Goal: Obtain resource: Download file/media

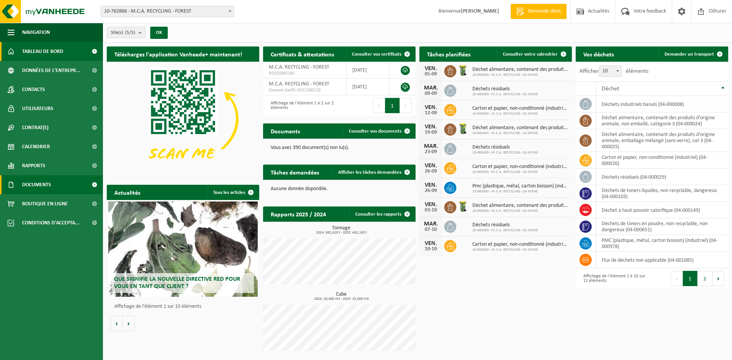
click at [39, 185] on span "Documents" at bounding box center [36, 184] width 29 height 19
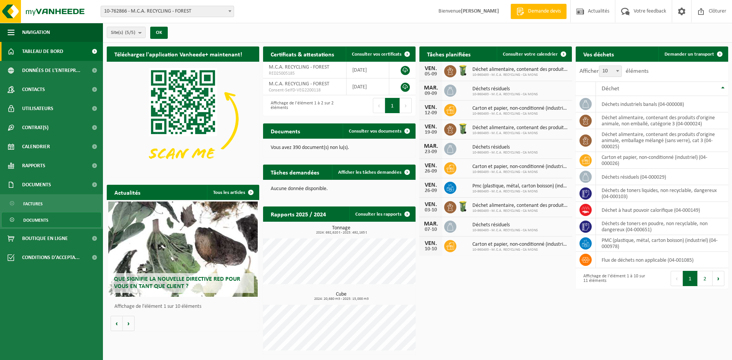
click at [34, 219] on span "Documents" at bounding box center [35, 220] width 25 height 14
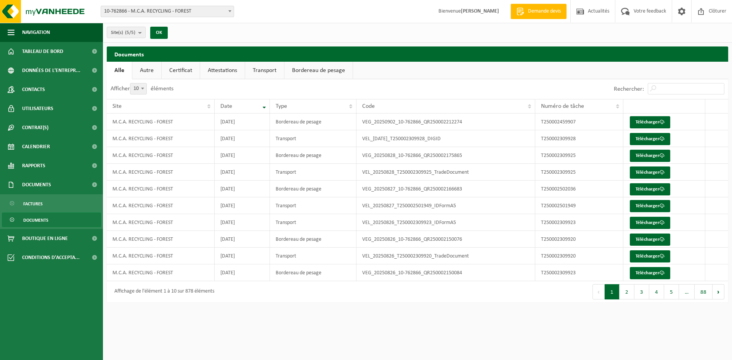
click at [201, 8] on span "10-762866 - M.C.A. RECYCLING - FOREST" at bounding box center [167, 11] width 133 height 11
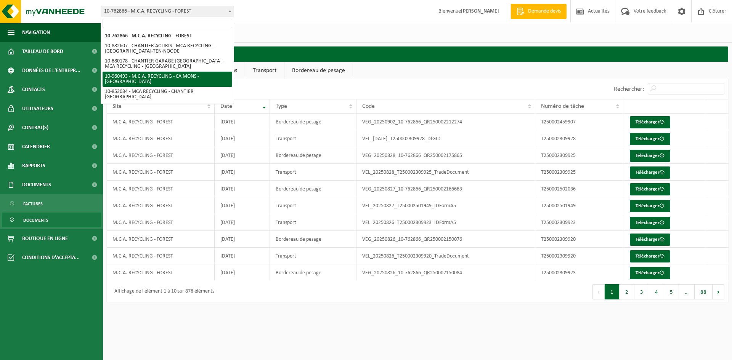
select select "149443"
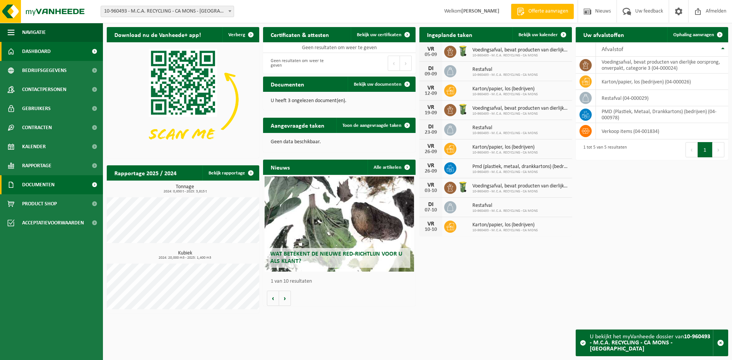
click at [71, 186] on link "Documenten" at bounding box center [51, 184] width 103 height 19
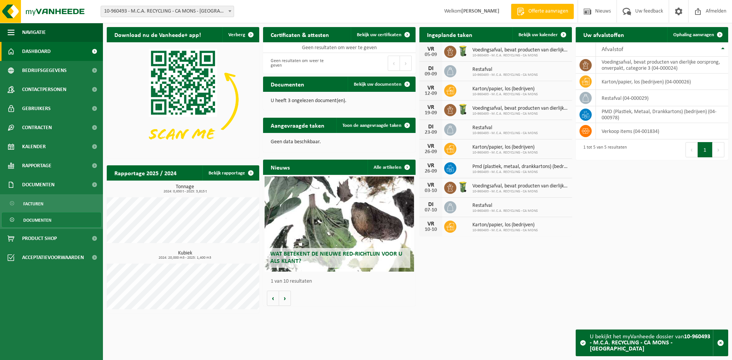
click at [37, 216] on span "Documenten" at bounding box center [37, 220] width 28 height 14
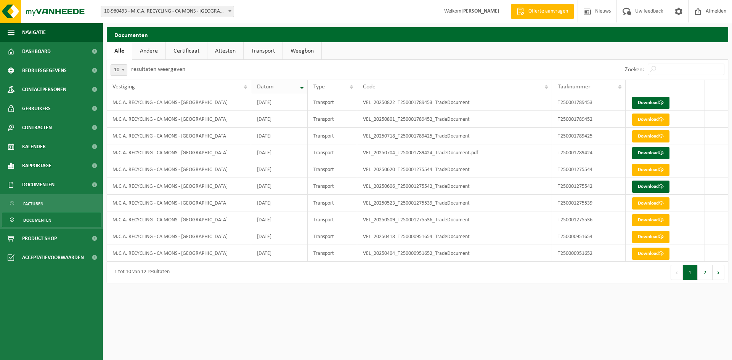
click at [298, 85] on th "Datum" at bounding box center [279, 87] width 56 height 14
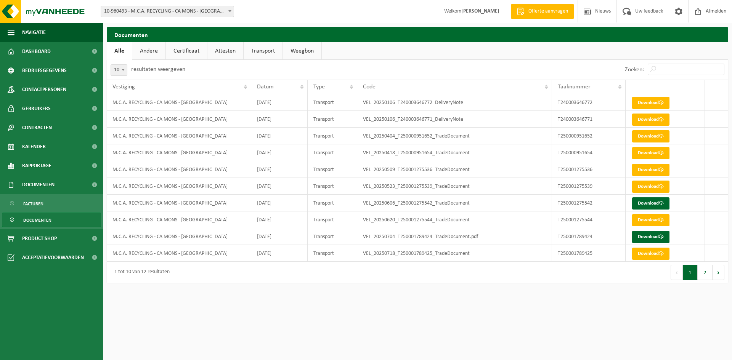
click at [298, 85] on th "Datum" at bounding box center [279, 87] width 56 height 14
click at [32, 170] on span "Rapportage" at bounding box center [36, 165] width 29 height 19
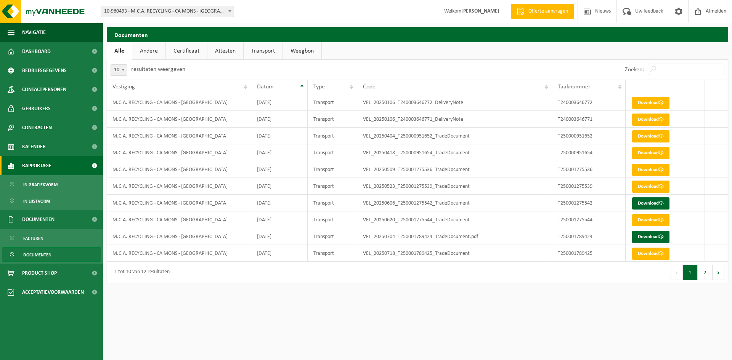
click at [32, 170] on span "Rapportage" at bounding box center [36, 165] width 29 height 19
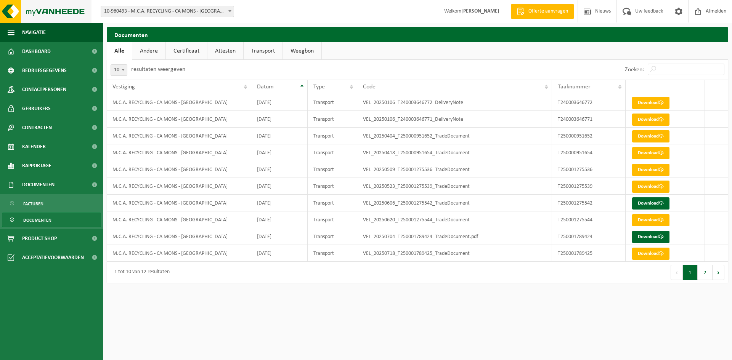
click at [19, 19] on img at bounding box center [46, 11] width 92 height 23
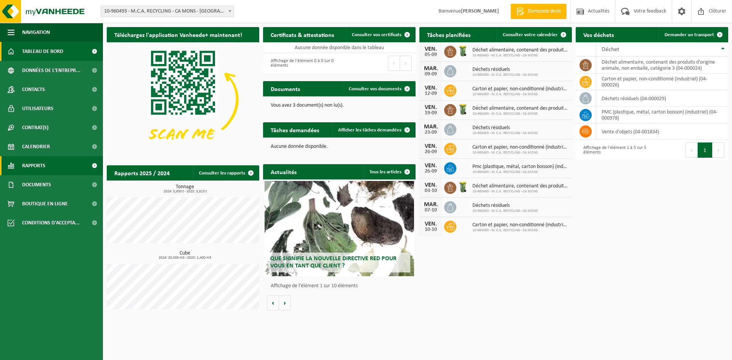
click at [27, 166] on span "Rapports" at bounding box center [33, 165] width 23 height 19
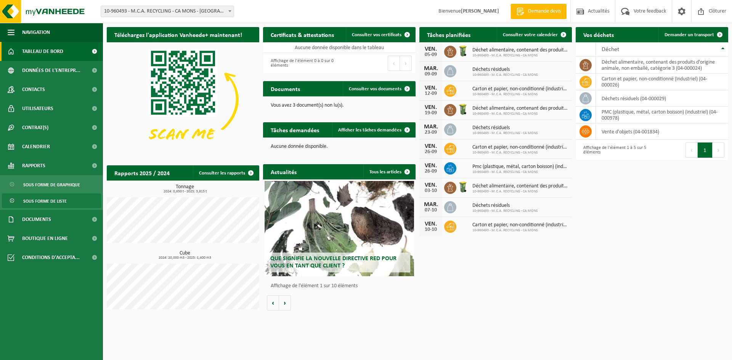
click at [46, 203] on span "Sous forme de liste" at bounding box center [44, 201] width 43 height 14
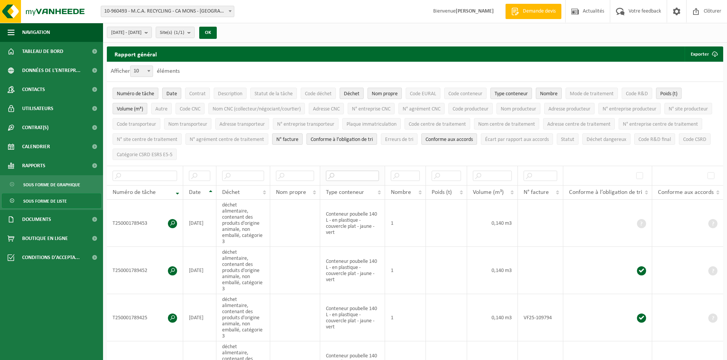
click at [351, 177] on input "text" at bounding box center [352, 176] width 53 height 10
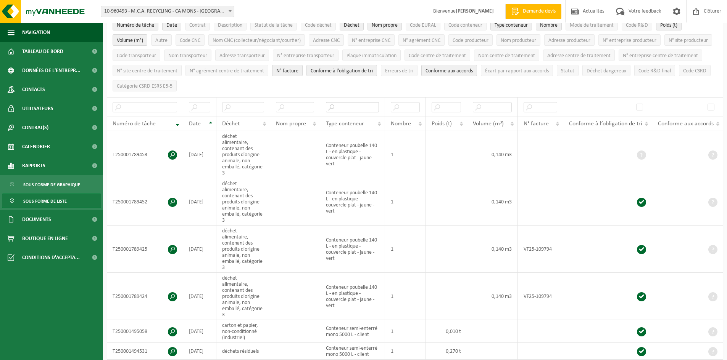
scroll to position [41, 0]
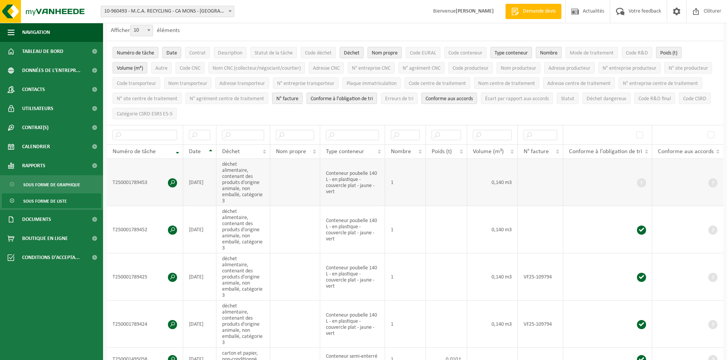
click at [174, 179] on span at bounding box center [172, 183] width 9 height 9
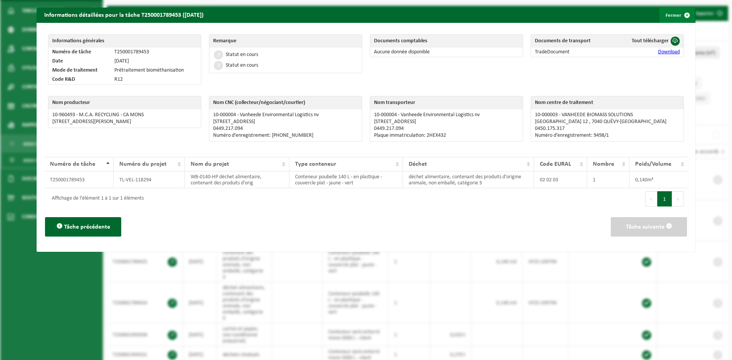
click at [663, 18] on button "Fermer" at bounding box center [677, 15] width 35 height 15
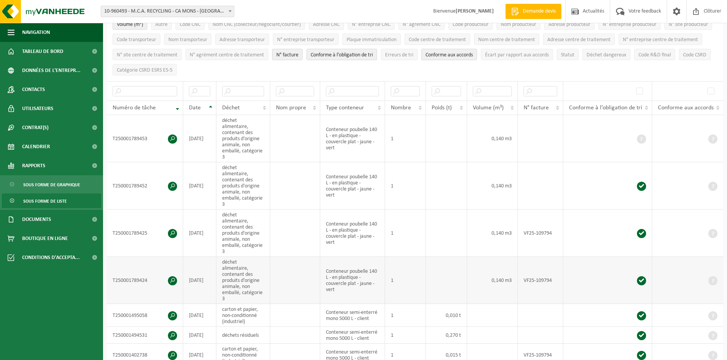
scroll to position [79, 0]
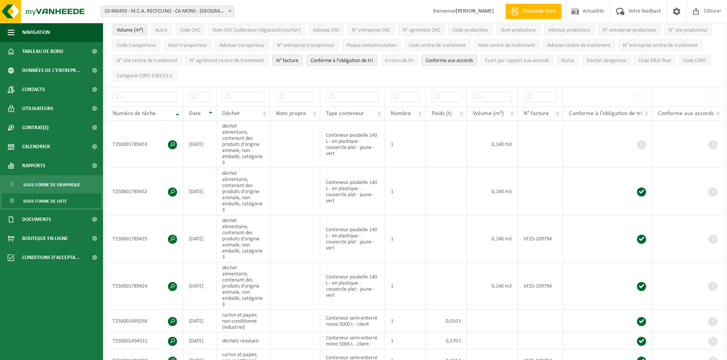
click at [47, 200] on span "Sous forme de liste" at bounding box center [44, 201] width 43 height 14
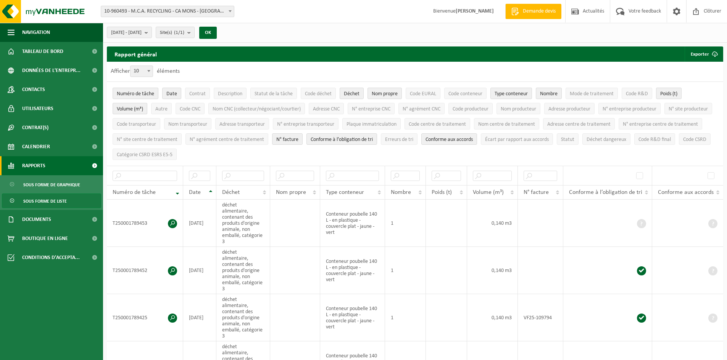
click at [71, 159] on link "Rapports" at bounding box center [51, 165] width 103 height 19
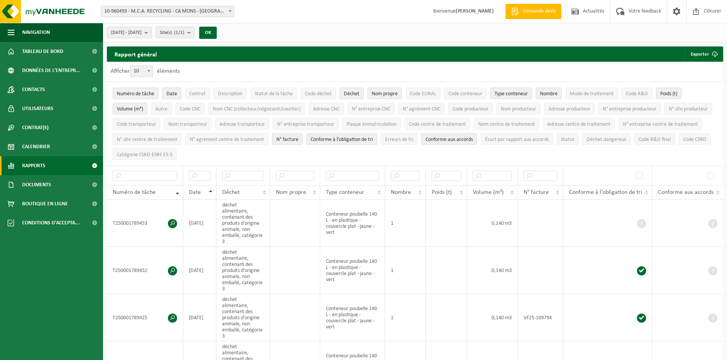
click at [71, 159] on link "Rapports" at bounding box center [51, 165] width 103 height 19
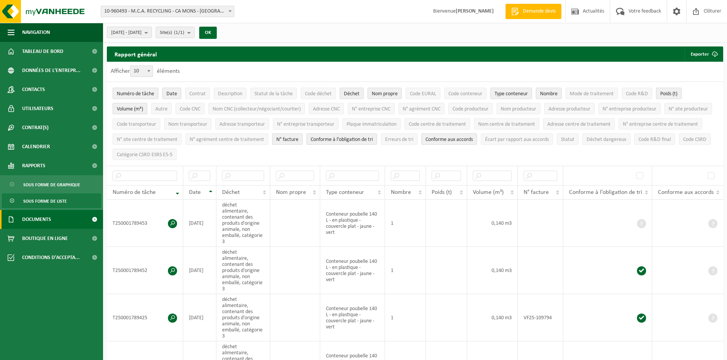
click at [46, 222] on span "Documents" at bounding box center [36, 219] width 29 height 19
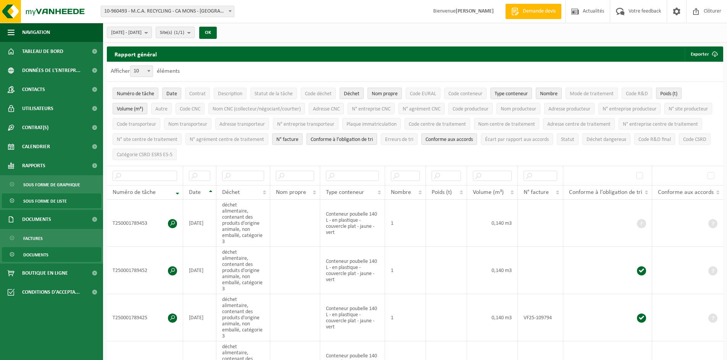
click at [32, 255] on span "Documents" at bounding box center [35, 255] width 25 height 14
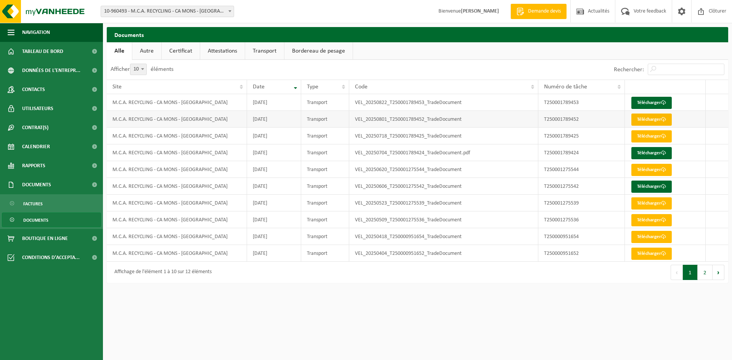
click at [656, 121] on link "Télécharger" at bounding box center [652, 120] width 40 height 12
click at [41, 147] on span "Calendrier" at bounding box center [36, 146] width 28 height 19
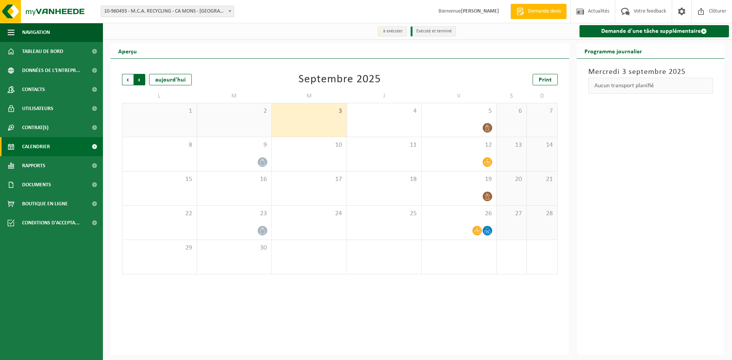
click at [125, 77] on span "Précédent" at bounding box center [127, 79] width 11 height 11
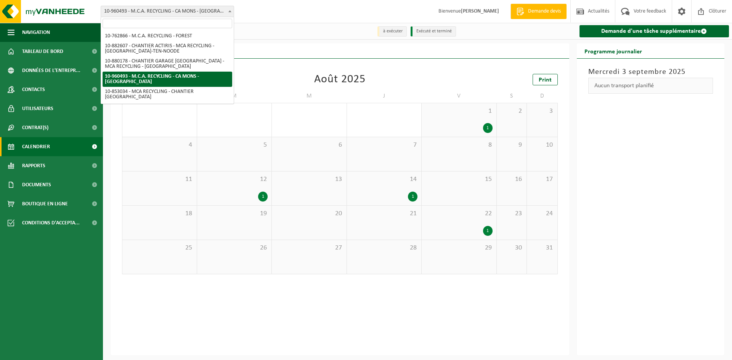
click at [212, 7] on span "10-960493 - M.C.A. RECYCLING - CA MONS - [GEOGRAPHIC_DATA]" at bounding box center [167, 11] width 133 height 11
click at [275, 8] on div "Site: 10-762866 - M.C.A. RECYCLING - FOREST 10-882607 - CHANTIER ACTIRIS - MCA …" at bounding box center [366, 11] width 732 height 23
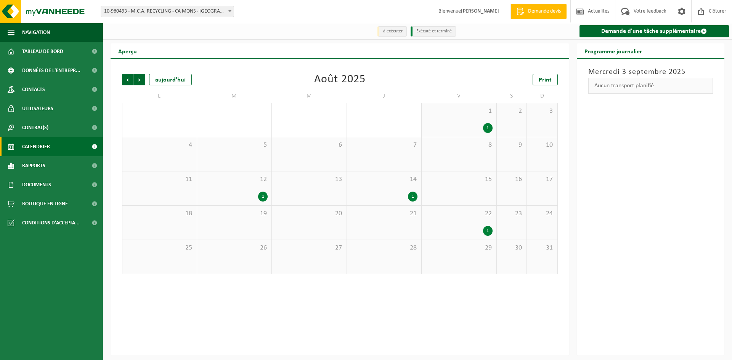
click at [44, 148] on span "Calendrier" at bounding box center [36, 146] width 28 height 19
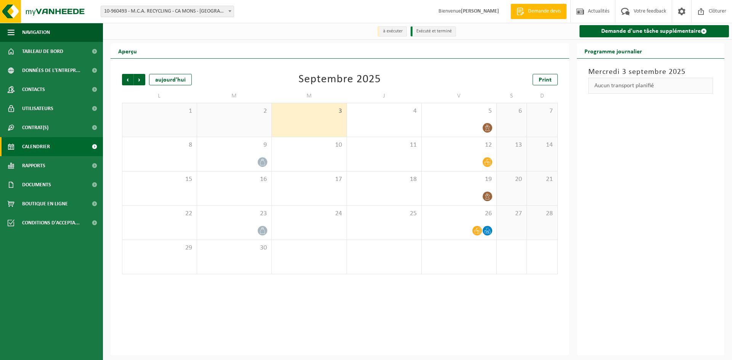
click at [44, 148] on span "Calendrier" at bounding box center [36, 146] width 28 height 19
click at [51, 147] on link "Calendrier" at bounding box center [51, 146] width 103 height 19
